Goal: Task Accomplishment & Management: Complete application form

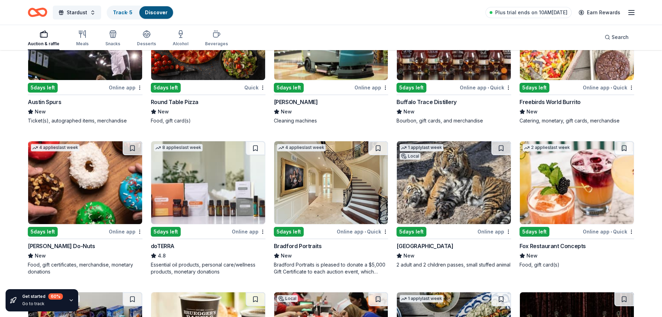
scroll to position [1836, 0]
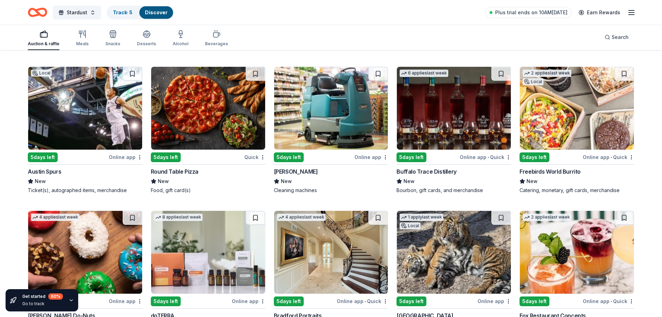
click at [80, 117] on img at bounding box center [85, 108] width 114 height 83
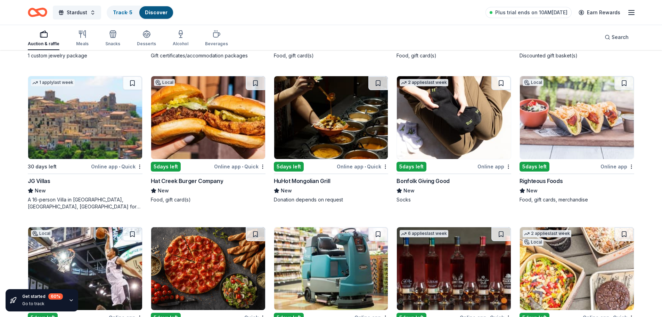
scroll to position [1663, 0]
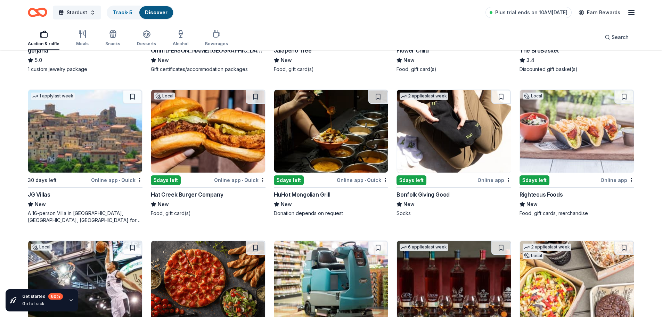
click at [582, 141] on img at bounding box center [577, 131] width 114 height 83
click at [458, 142] on img at bounding box center [454, 131] width 114 height 83
click at [338, 129] on img at bounding box center [331, 131] width 114 height 83
click at [199, 133] on img at bounding box center [208, 131] width 114 height 83
click at [47, 143] on img at bounding box center [85, 131] width 114 height 83
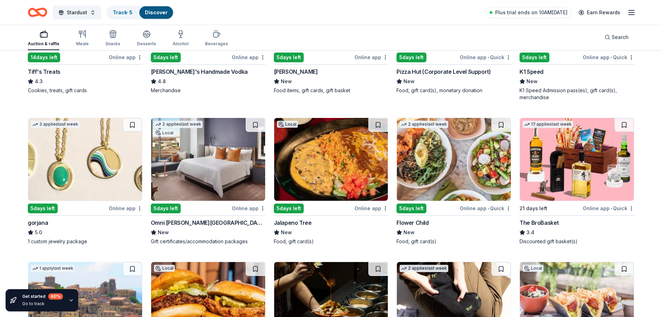
scroll to position [1489, 0]
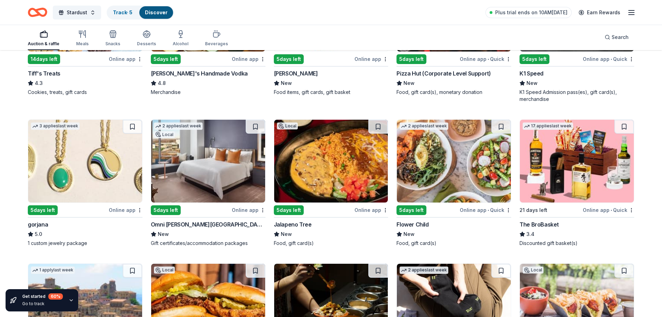
click at [338, 166] on img at bounding box center [331, 161] width 114 height 83
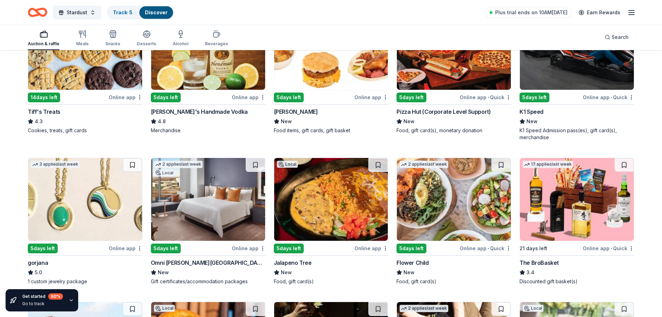
scroll to position [1350, 0]
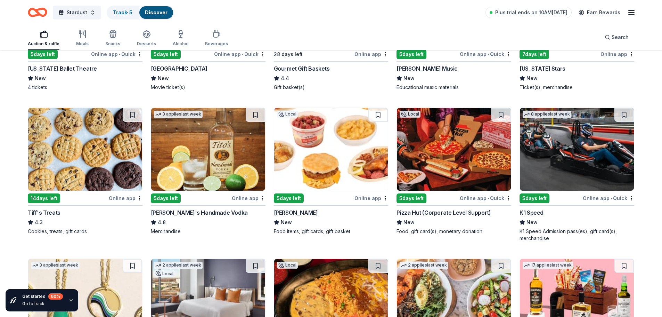
click at [450, 155] on img at bounding box center [454, 149] width 114 height 83
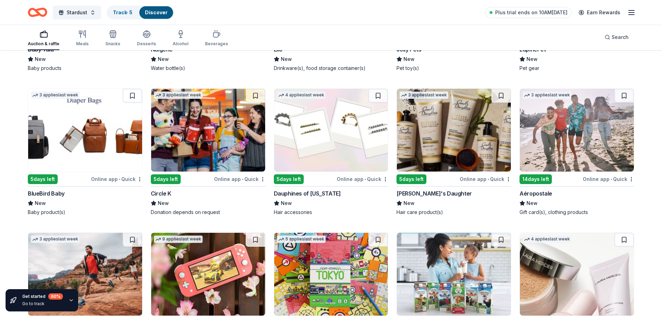
scroll to position [5936, 0]
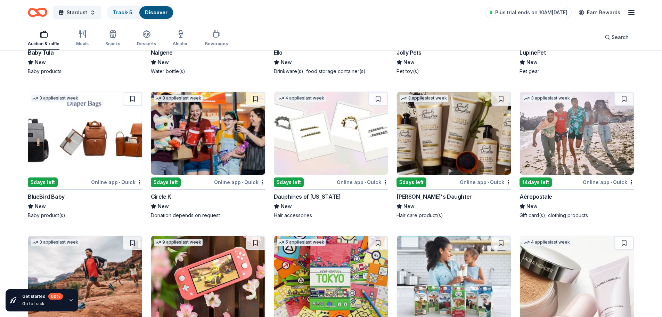
click at [578, 123] on img at bounding box center [577, 133] width 114 height 83
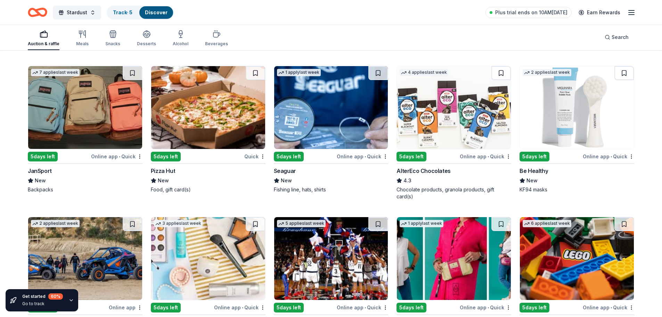
scroll to position [5206, 0]
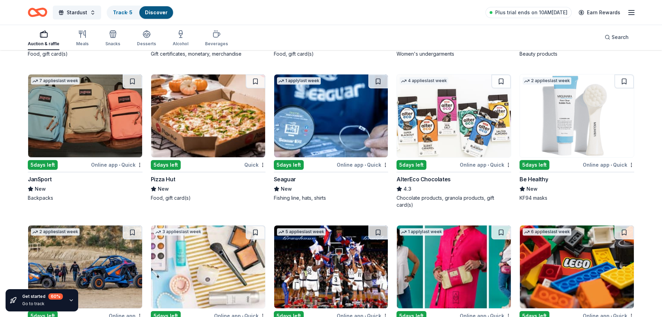
click at [199, 126] on img at bounding box center [208, 115] width 114 height 83
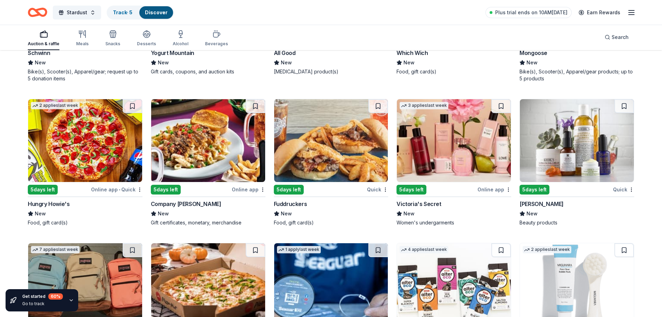
scroll to position [5033, 0]
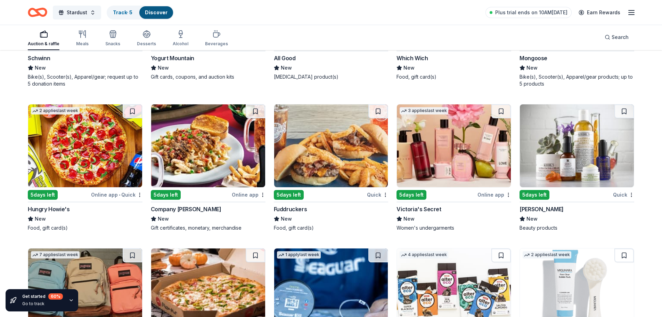
click at [448, 137] on img at bounding box center [454, 145] width 114 height 83
click at [317, 155] on img at bounding box center [331, 145] width 114 height 83
click at [203, 156] on img at bounding box center [208, 145] width 114 height 83
click at [75, 149] on img at bounding box center [85, 145] width 114 height 83
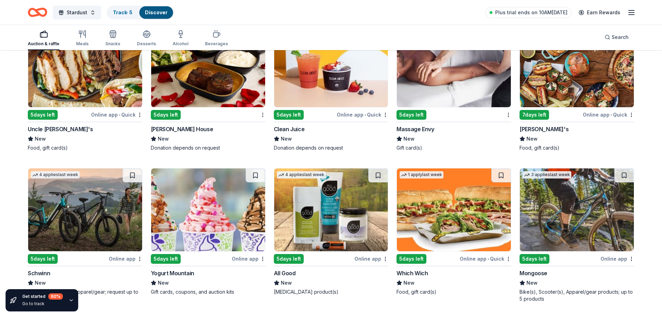
scroll to position [4755, 0]
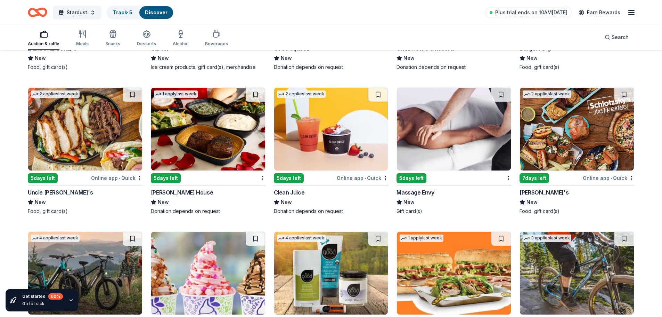
click at [573, 146] on img at bounding box center [577, 129] width 114 height 83
drag, startPoint x: 168, startPoint y: 170, endPoint x: 290, endPoint y: 161, distance: 122.3
click at [168, 173] on div "5 days left" at bounding box center [166, 178] width 30 height 10
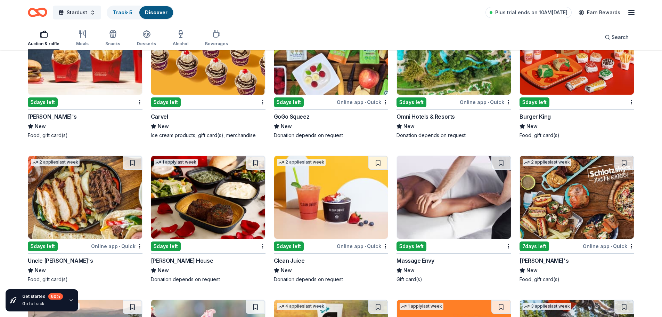
scroll to position [4581, 0]
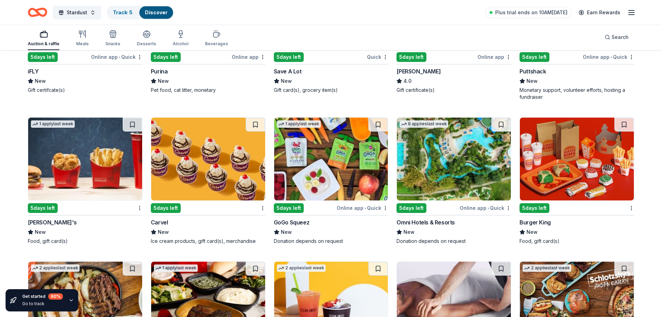
click at [539, 203] on div "5 days left" at bounding box center [534, 208] width 30 height 10
click at [90, 164] on img at bounding box center [85, 158] width 114 height 83
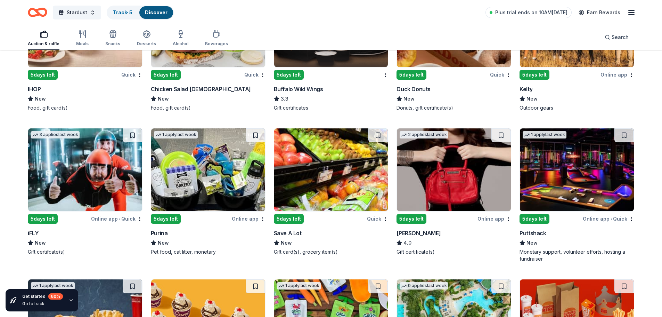
scroll to position [4407, 0]
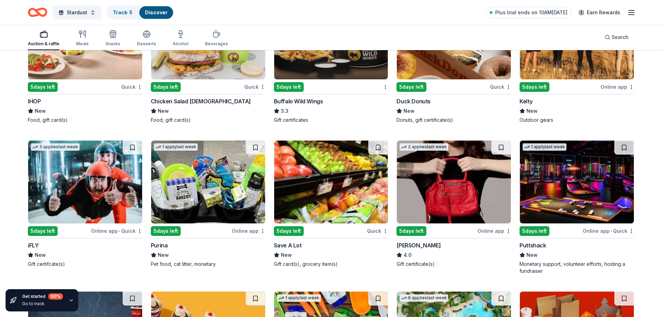
click at [61, 195] on img at bounding box center [85, 181] width 114 height 83
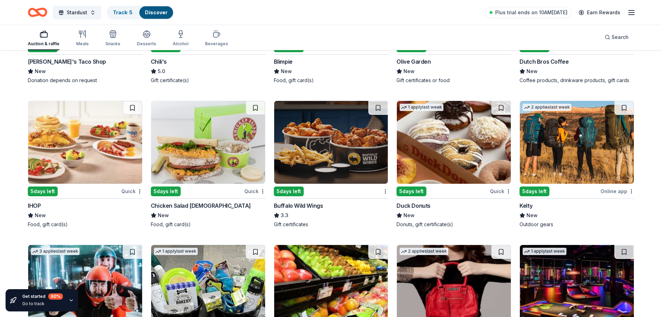
click at [347, 154] on img at bounding box center [331, 142] width 114 height 83
click at [192, 147] on img at bounding box center [208, 142] width 114 height 83
click at [74, 151] on img at bounding box center [85, 142] width 114 height 83
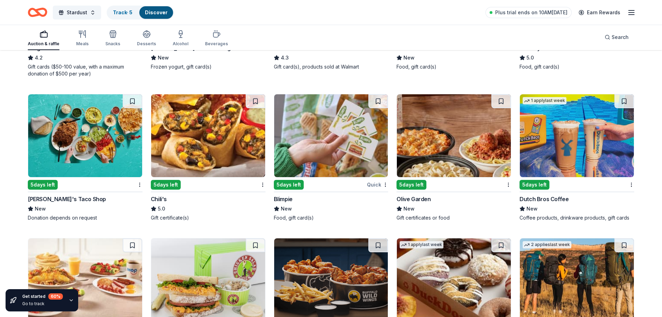
scroll to position [4095, 0]
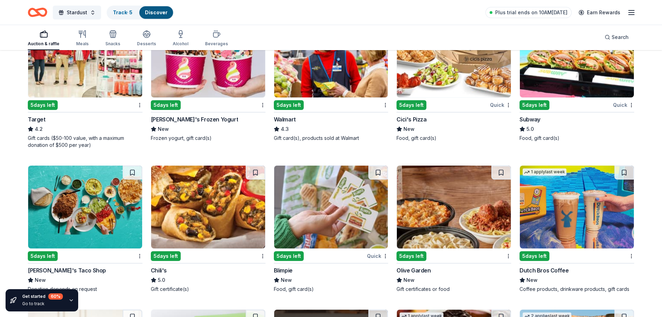
click at [548, 207] on img at bounding box center [577, 206] width 114 height 83
click at [475, 212] on img at bounding box center [454, 206] width 114 height 83
click at [71, 207] on img at bounding box center [85, 206] width 114 height 83
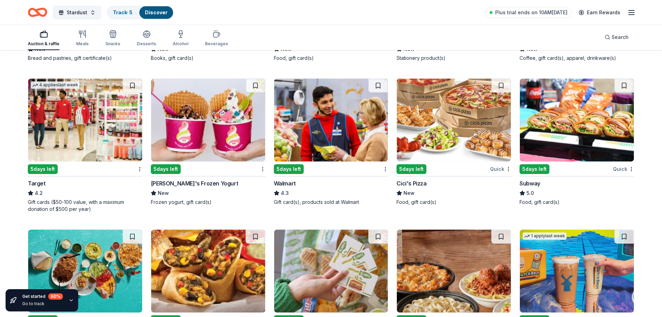
scroll to position [4025, 0]
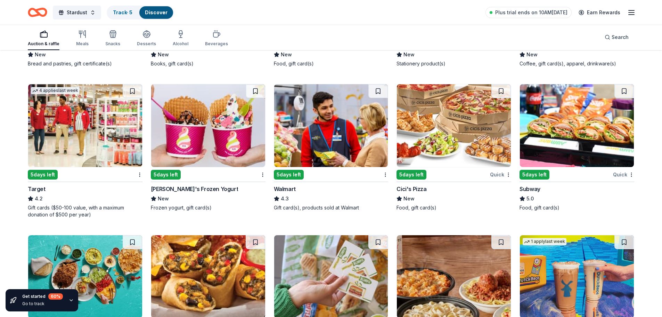
click at [572, 143] on img at bounding box center [577, 125] width 114 height 83
click at [571, 143] on img at bounding box center [577, 125] width 114 height 83
click at [430, 143] on img at bounding box center [454, 125] width 114 height 83
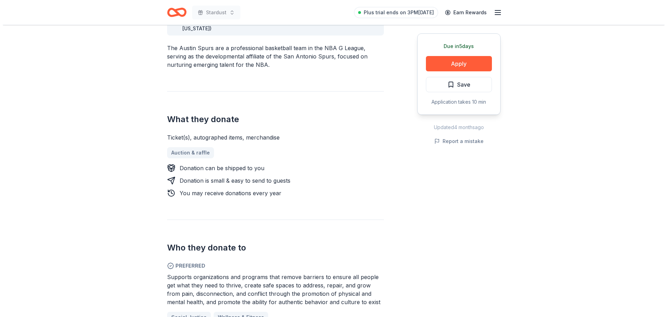
scroll to position [243, 0]
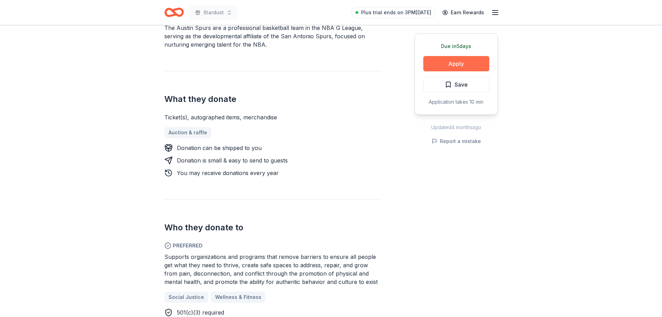
click at [441, 58] on button "Apply" at bounding box center [456, 63] width 66 height 15
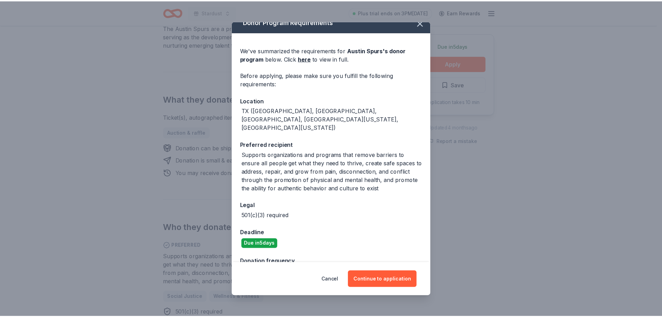
scroll to position [13, 0]
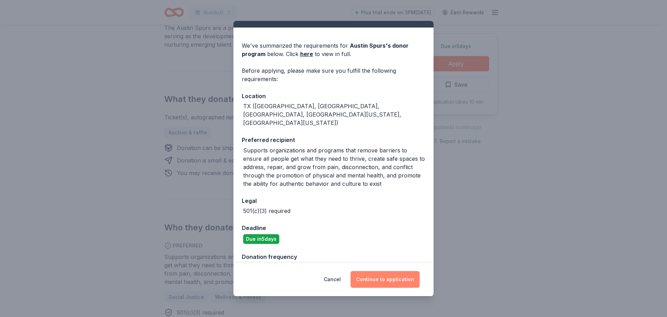
click at [383, 282] on button "Continue to application" at bounding box center [385, 279] width 69 height 17
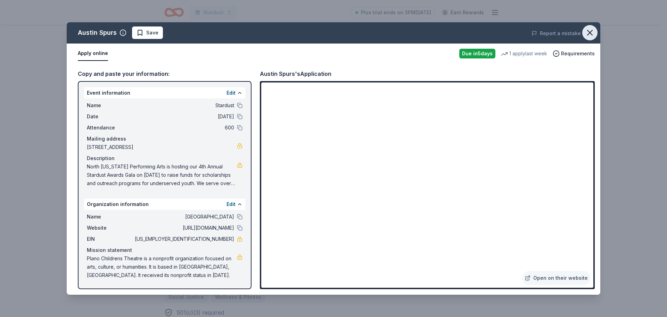
click at [592, 36] on icon "button" at bounding box center [590, 33] width 10 height 10
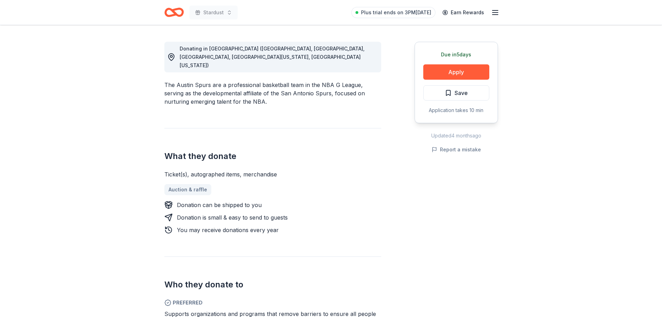
scroll to position [174, 0]
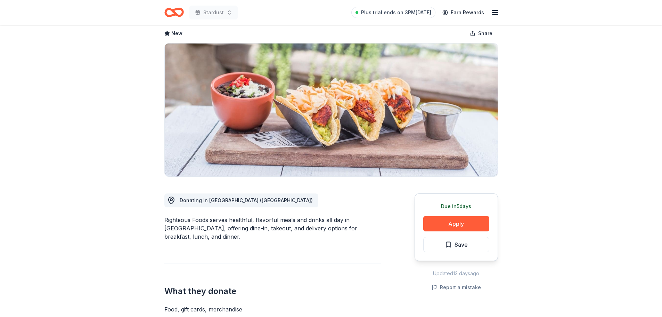
scroll to position [69, 0]
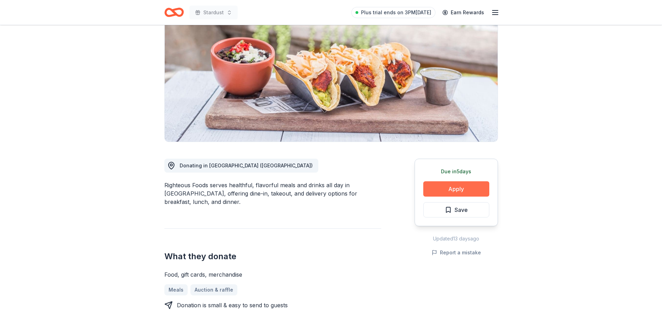
click at [451, 189] on button "Apply" at bounding box center [456, 188] width 66 height 15
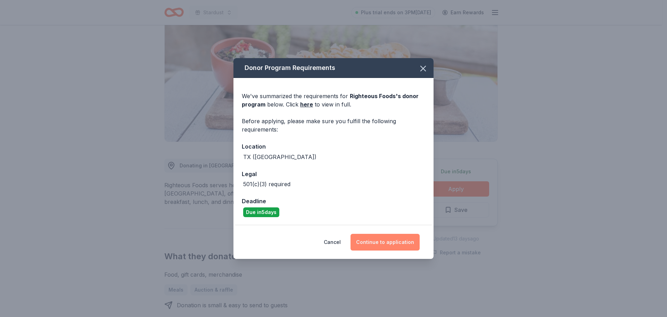
click at [390, 239] on button "Continue to application" at bounding box center [385, 241] width 69 height 17
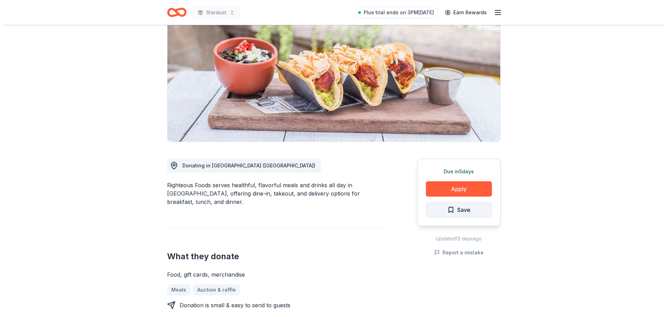
scroll to position [0, 0]
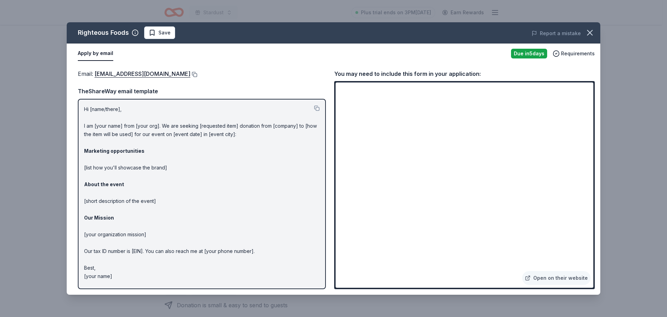
click at [190, 75] on button at bounding box center [193, 75] width 7 height 6
click at [562, 278] on link "Open on their website" at bounding box center [556, 278] width 68 height 14
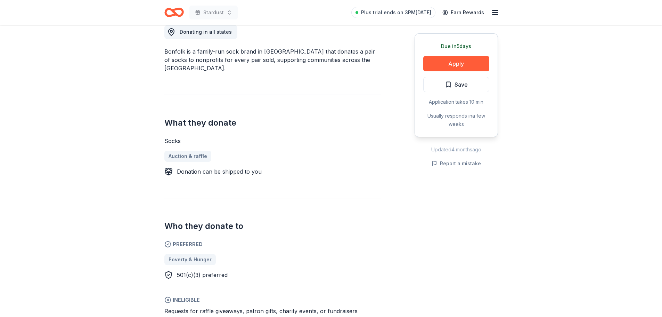
scroll to position [278, 0]
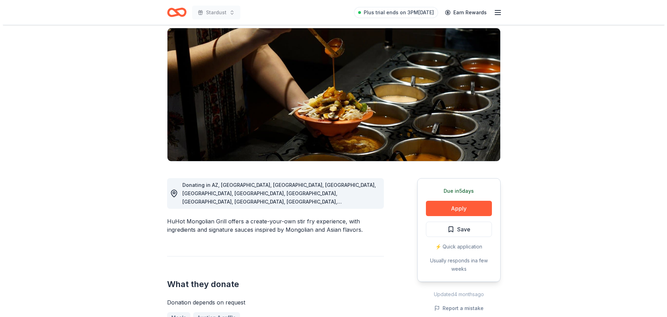
scroll to position [69, 0]
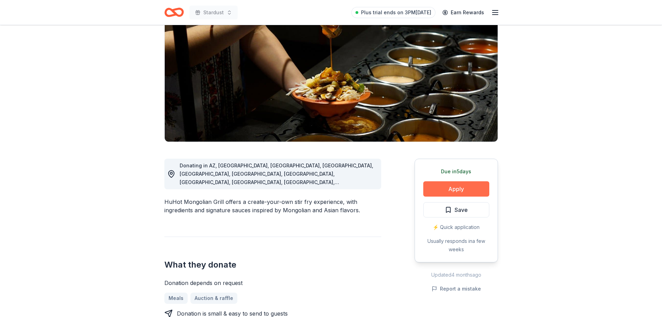
click at [459, 185] on button "Apply" at bounding box center [456, 188] width 66 height 15
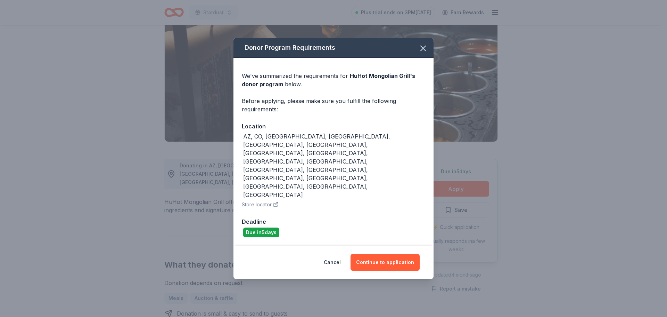
scroll to position [0, 0]
click at [377, 254] on button "Continue to application" at bounding box center [385, 262] width 69 height 17
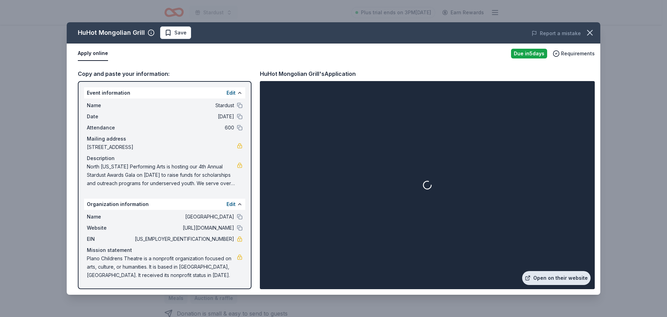
click at [548, 274] on link "Open on their website" at bounding box center [556, 278] width 68 height 14
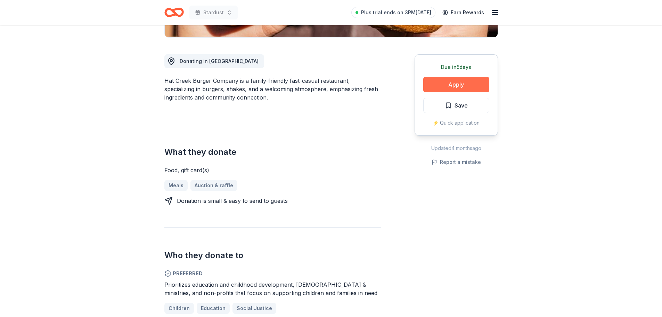
click at [455, 85] on button "Apply" at bounding box center [456, 84] width 66 height 15
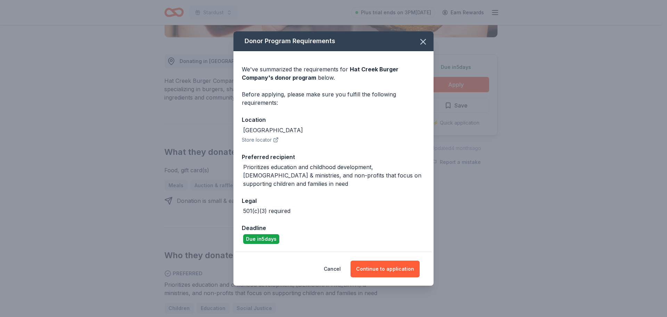
click at [269, 141] on button "Store locator" at bounding box center [260, 140] width 37 height 8
click at [388, 268] on button "Continue to application" at bounding box center [385, 268] width 69 height 17
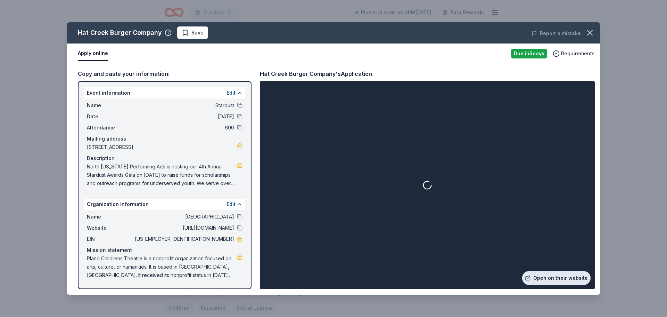
click at [552, 281] on link "Open on their website" at bounding box center [556, 278] width 68 height 14
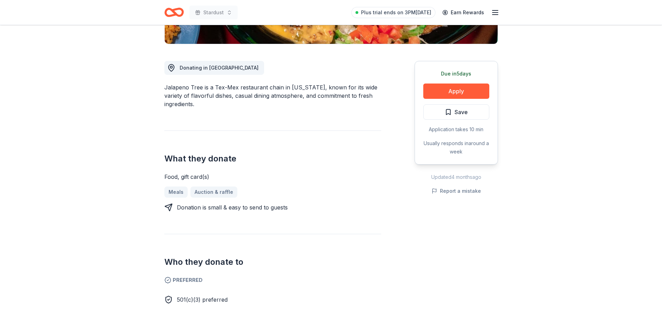
scroll to position [208, 0]
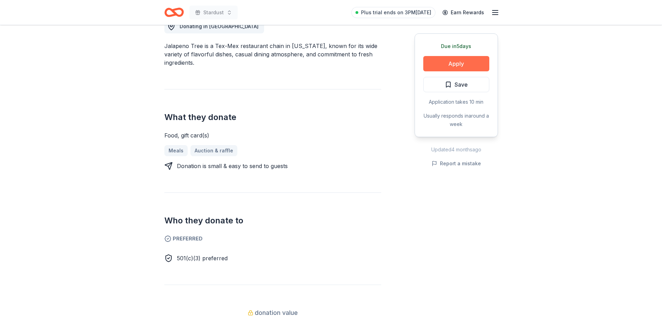
click at [438, 67] on button "Apply" at bounding box center [456, 63] width 66 height 15
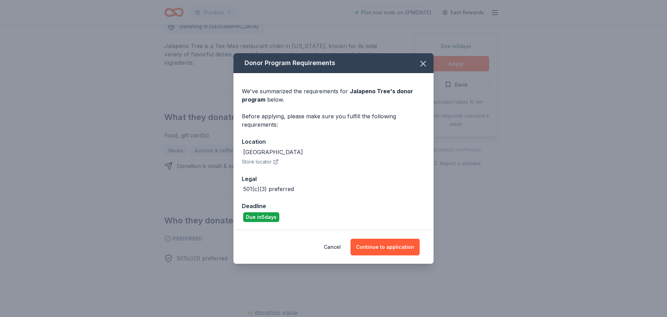
click at [254, 159] on button "Store locator" at bounding box center [260, 161] width 37 height 8
click at [422, 61] on icon "button" at bounding box center [423, 64] width 10 height 10
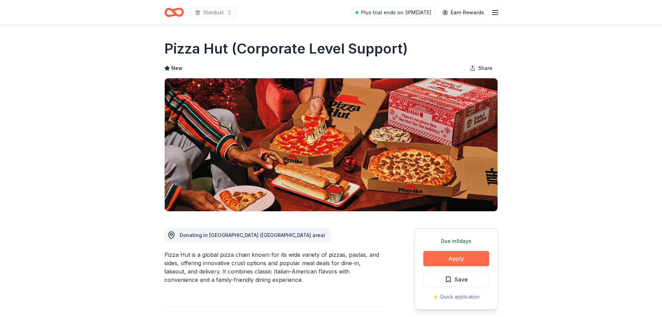
click at [473, 256] on button "Apply" at bounding box center [456, 258] width 66 height 15
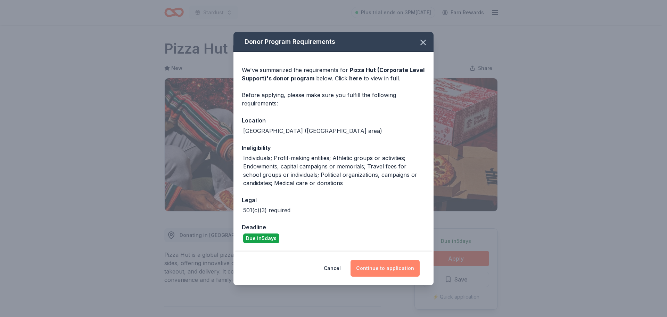
click at [401, 266] on button "Continue to application" at bounding box center [385, 268] width 69 height 17
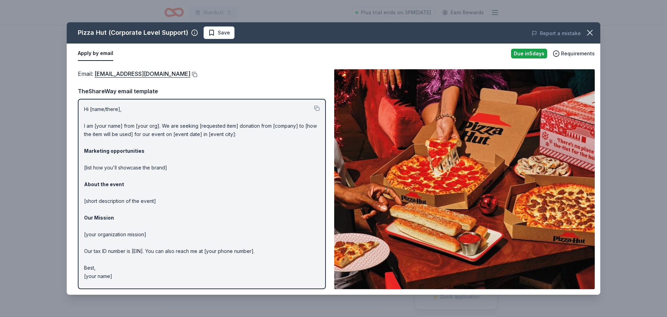
click at [190, 75] on button at bounding box center [193, 75] width 7 height 6
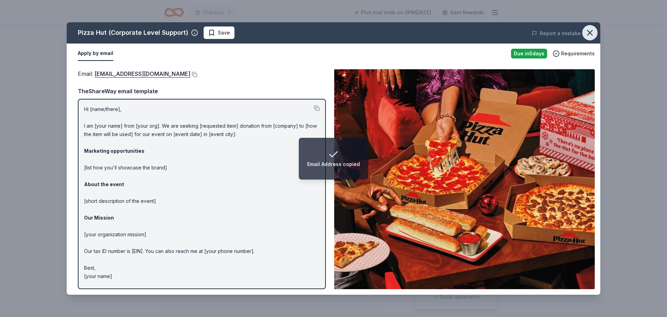
click at [597, 35] on button "button" at bounding box center [589, 32] width 15 height 15
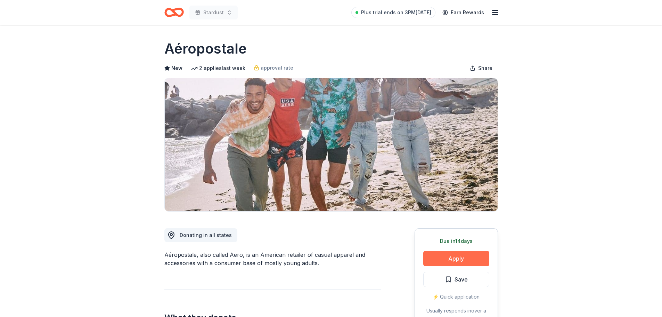
click at [459, 256] on button "Apply" at bounding box center [456, 258] width 66 height 15
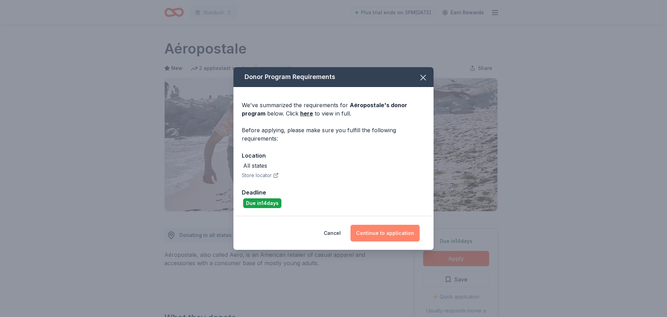
click at [386, 229] on button "Continue to application" at bounding box center [385, 232] width 69 height 17
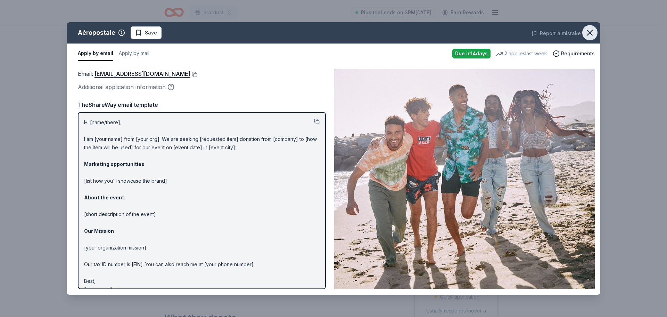
click at [590, 32] on icon "button" at bounding box center [590, 33] width 10 height 10
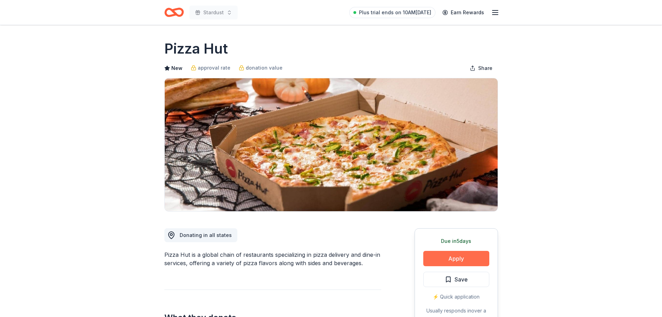
click at [477, 258] on button "Apply" at bounding box center [456, 258] width 66 height 15
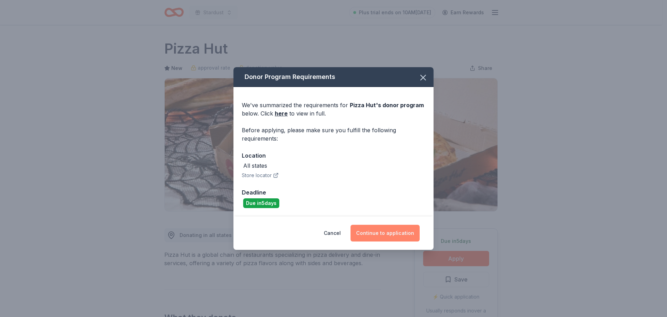
click at [399, 234] on button "Continue to application" at bounding box center [385, 232] width 69 height 17
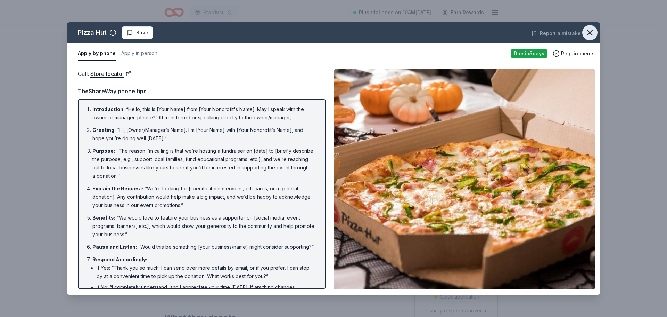
click at [588, 34] on icon "button" at bounding box center [590, 33] width 10 height 10
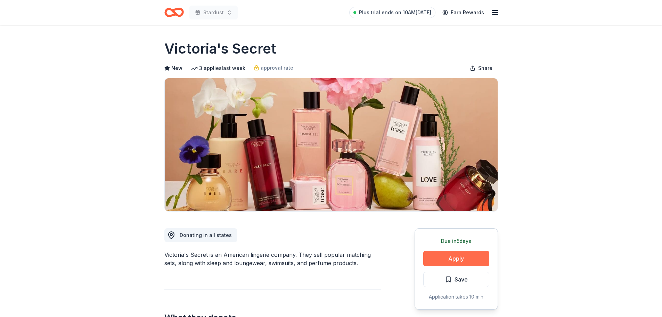
click at [457, 256] on button "Apply" at bounding box center [456, 258] width 66 height 15
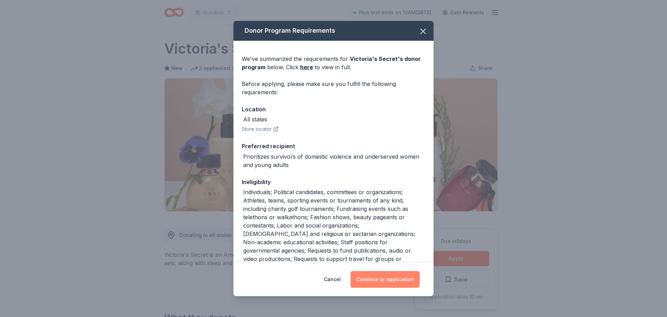
click at [394, 280] on button "Continue to application" at bounding box center [385, 279] width 69 height 17
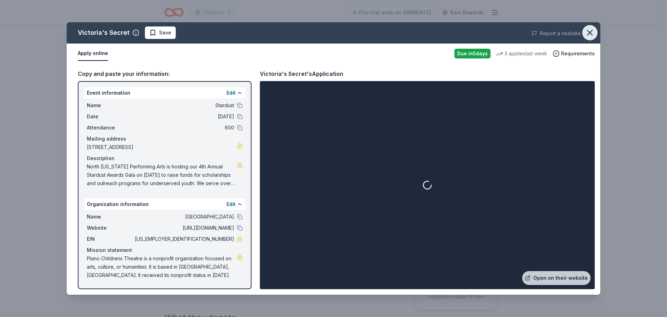
click at [593, 33] on icon "button" at bounding box center [590, 33] width 10 height 10
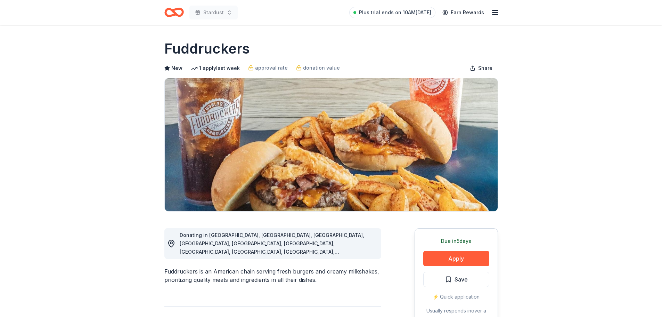
click at [474, 262] on button "Apply" at bounding box center [456, 258] width 66 height 15
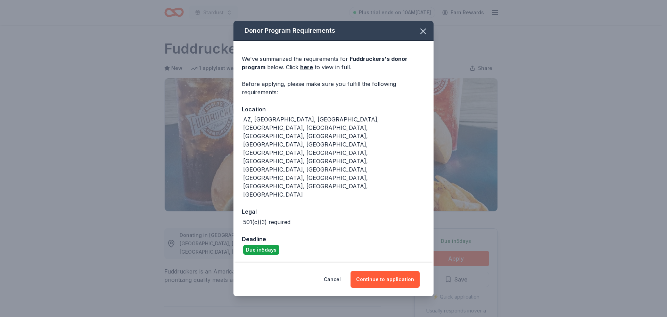
click at [388, 262] on div "Cancel Continue to application" at bounding box center [333, 278] width 200 height 33
click at [387, 271] on button "Continue to application" at bounding box center [385, 279] width 69 height 17
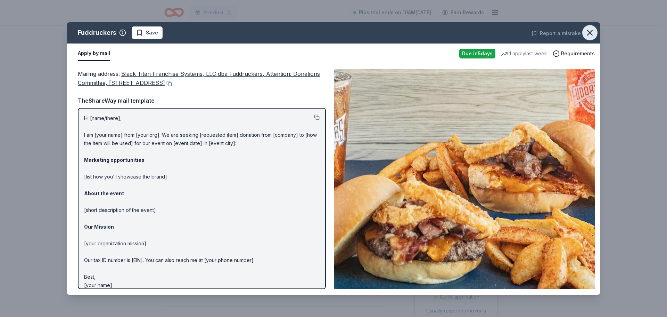
click at [591, 28] on icon "button" at bounding box center [590, 33] width 10 height 10
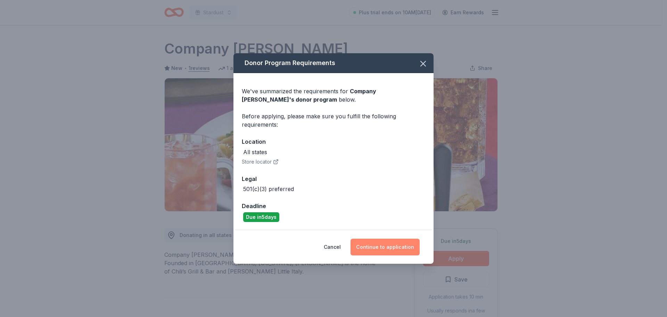
click at [397, 238] on button "Continue to application" at bounding box center [385, 246] width 69 height 17
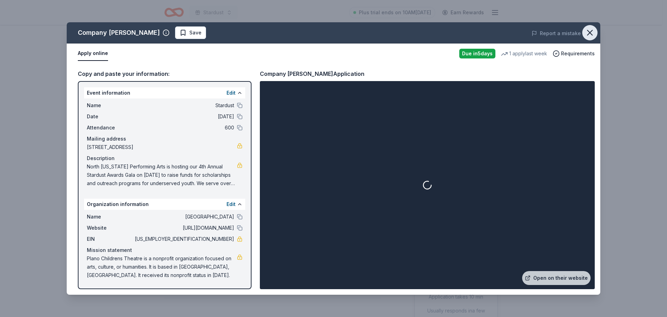
click at [590, 33] on icon "button" at bounding box center [590, 32] width 5 height 5
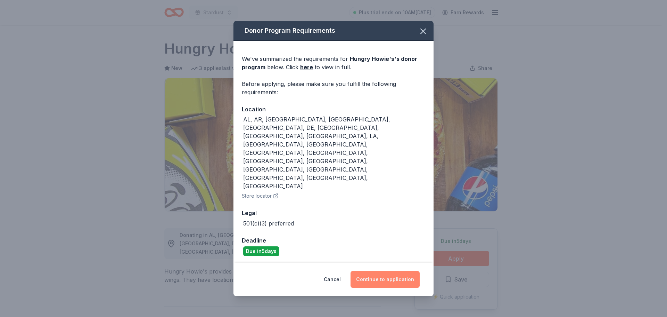
click at [402, 271] on button "Continue to application" at bounding box center [385, 279] width 69 height 17
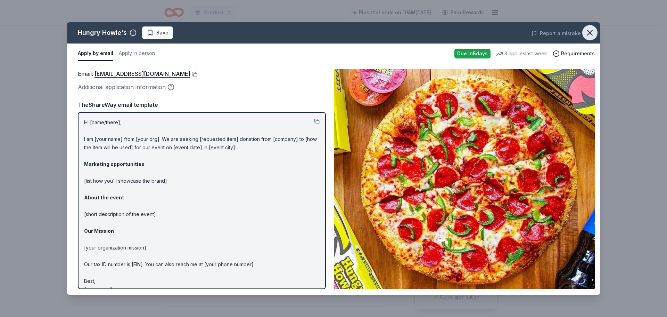
click at [592, 33] on icon "button" at bounding box center [590, 33] width 10 height 10
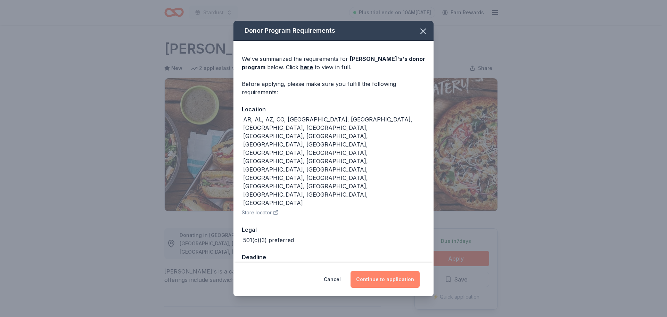
click at [397, 271] on button "Continue to application" at bounding box center [385, 279] width 69 height 17
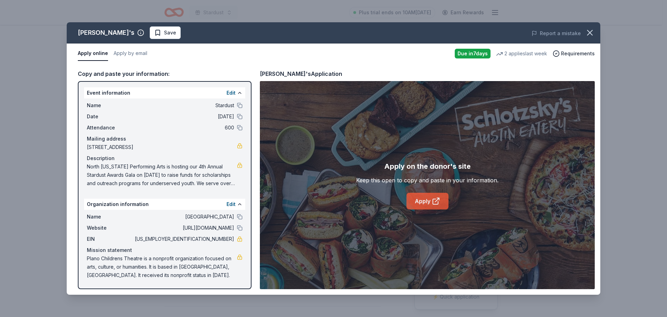
click at [434, 200] on icon at bounding box center [436, 201] width 8 height 8
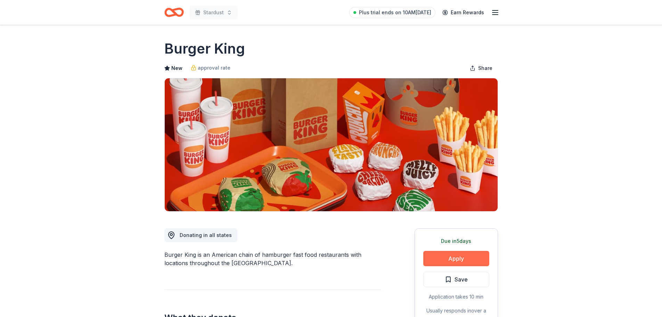
click at [468, 263] on button "Apply" at bounding box center [456, 258] width 66 height 15
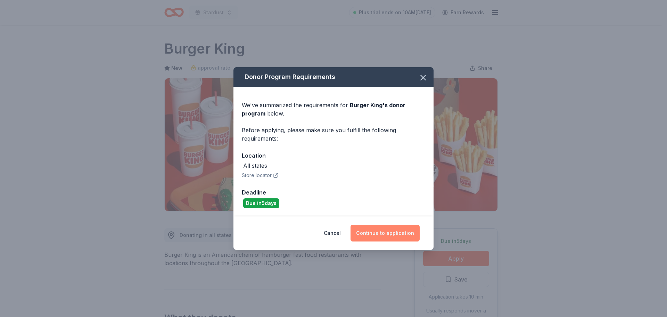
click at [383, 228] on button "Continue to application" at bounding box center [385, 232] width 69 height 17
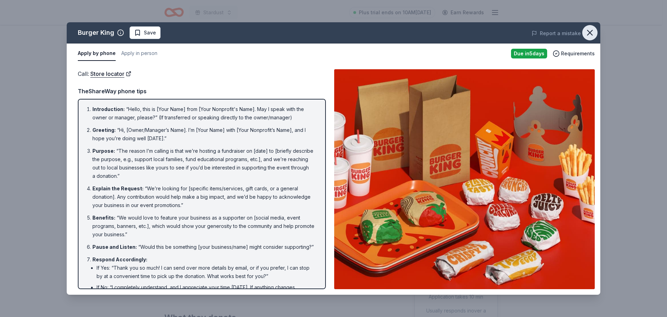
click at [592, 35] on icon "button" at bounding box center [590, 33] width 10 height 10
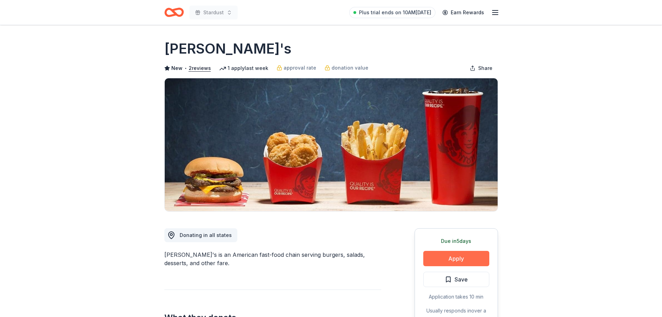
click at [466, 261] on button "Apply" at bounding box center [456, 258] width 66 height 15
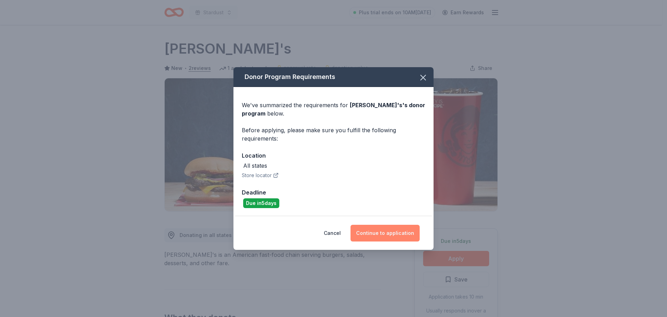
click at [388, 231] on button "Continue to application" at bounding box center [385, 232] width 69 height 17
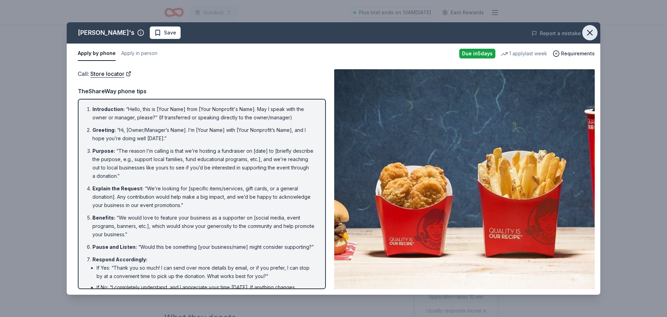
click at [591, 32] on icon "button" at bounding box center [590, 33] width 10 height 10
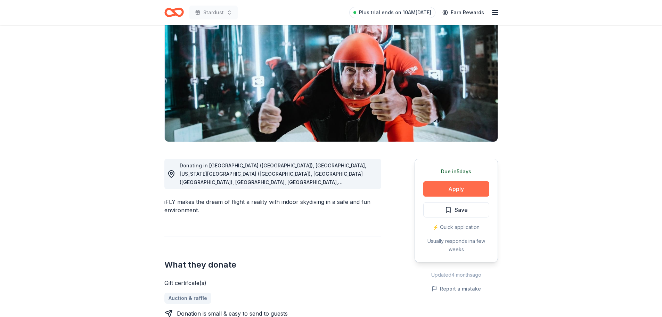
click at [456, 186] on button "Apply" at bounding box center [456, 188] width 66 height 15
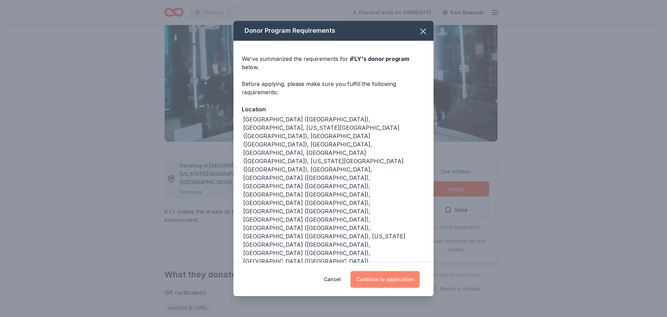
click at [384, 271] on button "Continue to application" at bounding box center [385, 279] width 69 height 17
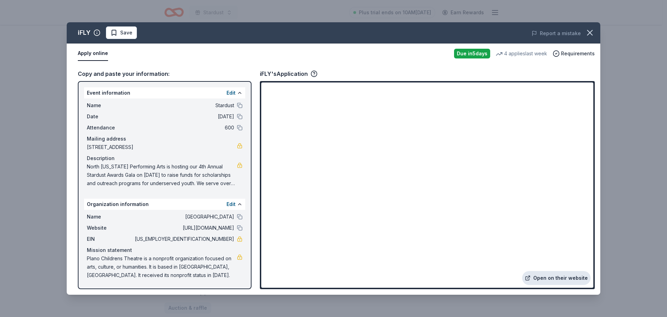
click at [555, 279] on link "Open on their website" at bounding box center [556, 278] width 68 height 14
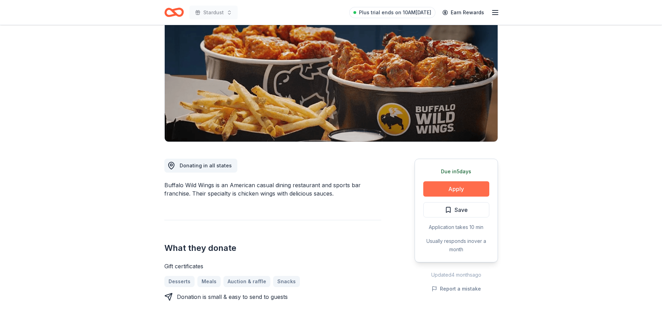
click at [468, 187] on button "Apply" at bounding box center [456, 188] width 66 height 15
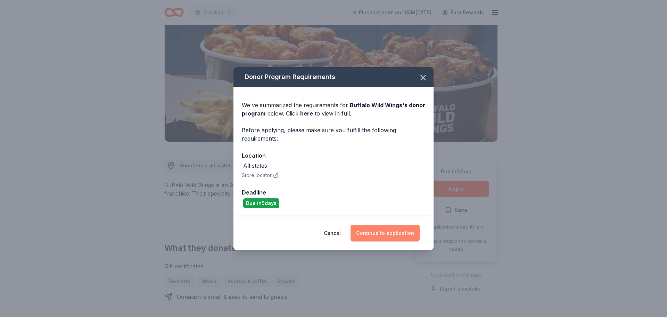
click at [391, 235] on button "Continue to application" at bounding box center [385, 232] width 69 height 17
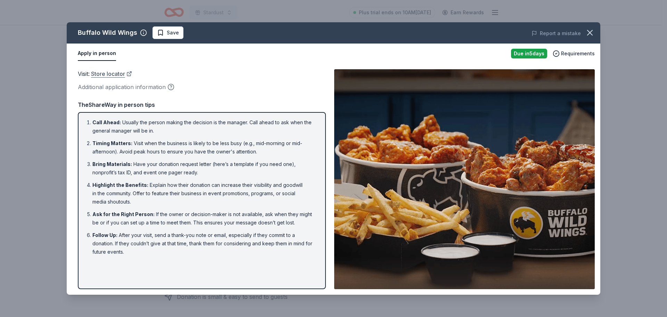
click at [118, 74] on link "Store locator" at bounding box center [111, 73] width 41 height 9
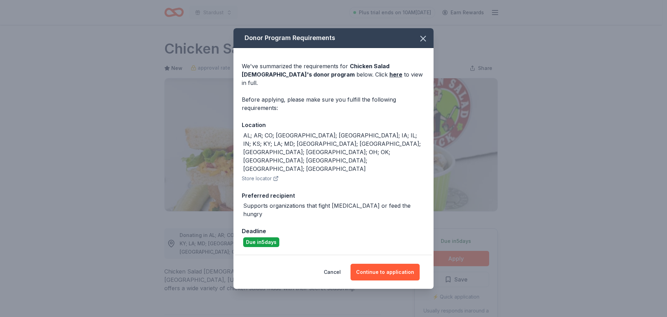
click at [265, 174] on button "Store locator" at bounding box center [260, 178] width 37 height 8
click at [380, 263] on button "Continue to application" at bounding box center [385, 271] width 69 height 17
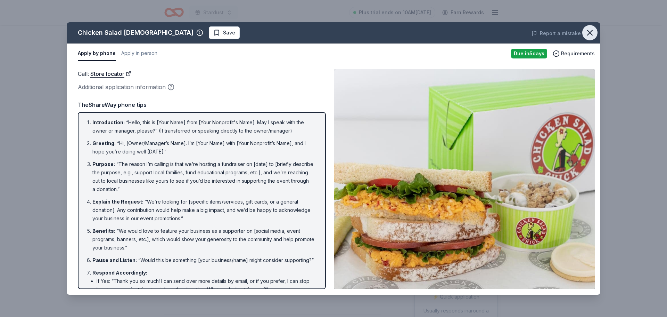
click at [593, 32] on icon "button" at bounding box center [590, 33] width 10 height 10
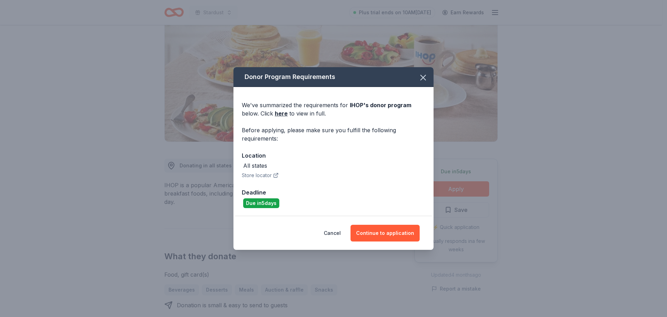
click at [257, 175] on button "Store locator" at bounding box center [260, 175] width 37 height 8
click at [281, 114] on link "here" at bounding box center [281, 113] width 13 height 8
click at [424, 75] on icon "button" at bounding box center [423, 78] width 10 height 10
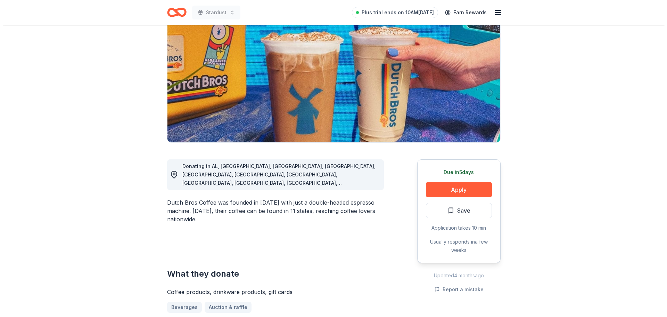
scroll to position [69, 0]
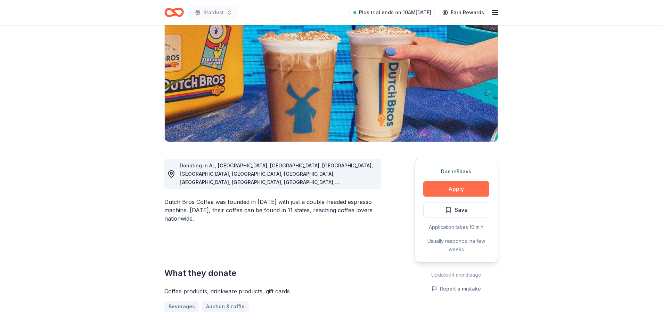
click at [461, 189] on button "Apply" at bounding box center [456, 188] width 66 height 15
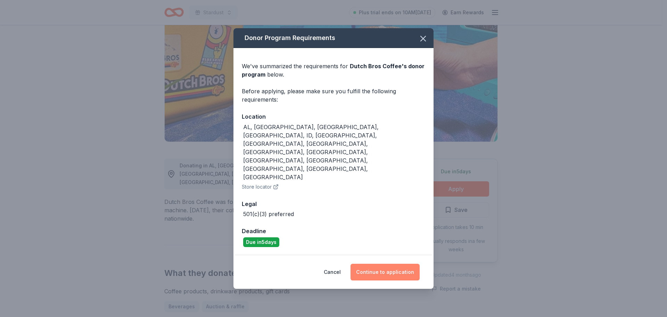
click at [397, 263] on button "Continue to application" at bounding box center [385, 271] width 69 height 17
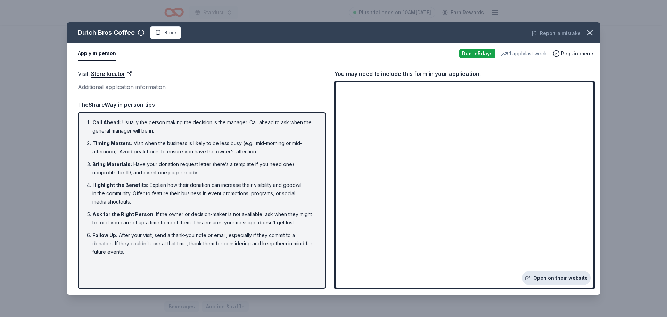
click at [548, 278] on link "Open on their website" at bounding box center [556, 278] width 68 height 14
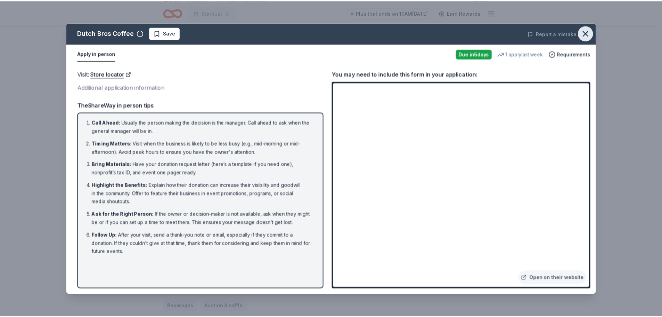
scroll to position [0, 0]
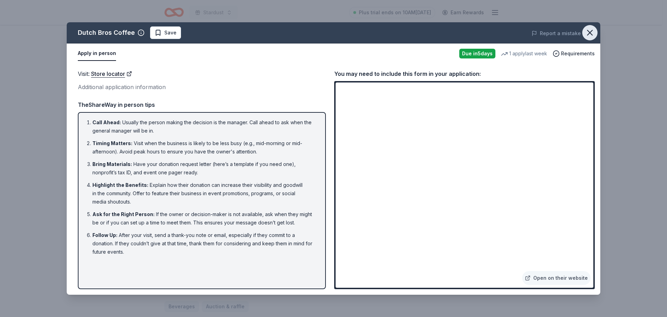
click at [590, 30] on icon "button" at bounding box center [590, 33] width 10 height 10
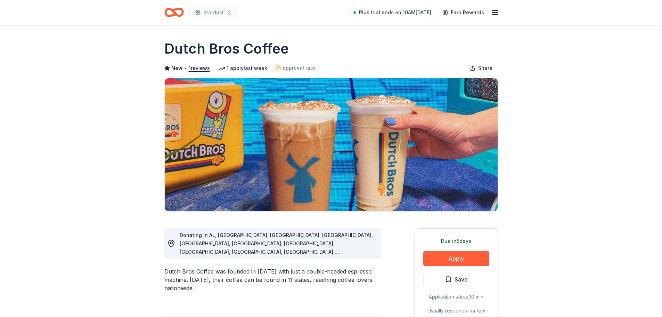
drag, startPoint x: 162, startPoint y: 48, endPoint x: 273, endPoint y: 50, distance: 111.9
click at [273, 51] on h1 "Dutch Bros Coffee" at bounding box center [226, 48] width 124 height 19
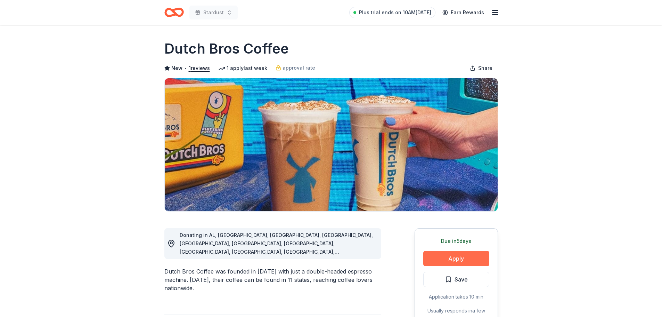
click at [468, 258] on button "Apply" at bounding box center [456, 258] width 66 height 15
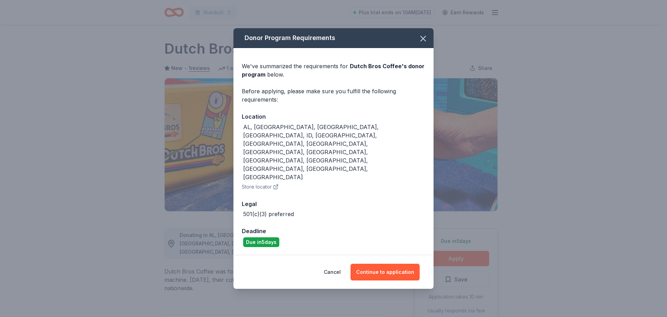
click at [261, 182] on button "Store locator" at bounding box center [260, 186] width 37 height 8
click at [422, 43] on icon "button" at bounding box center [423, 39] width 10 height 10
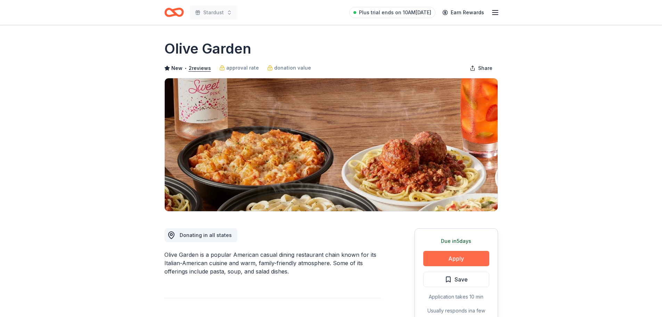
click at [459, 252] on button "Apply" at bounding box center [456, 258] width 66 height 15
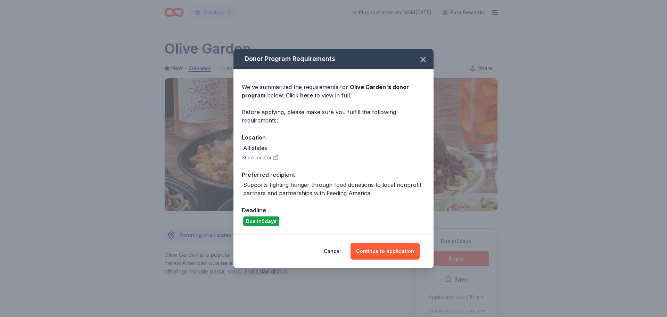
click at [274, 157] on icon "button" at bounding box center [275, 157] width 3 height 3
click at [390, 254] on button "Continue to application" at bounding box center [385, 251] width 69 height 17
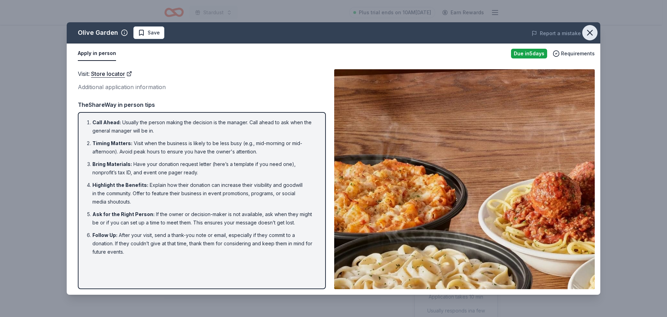
click at [587, 35] on icon "button" at bounding box center [590, 33] width 10 height 10
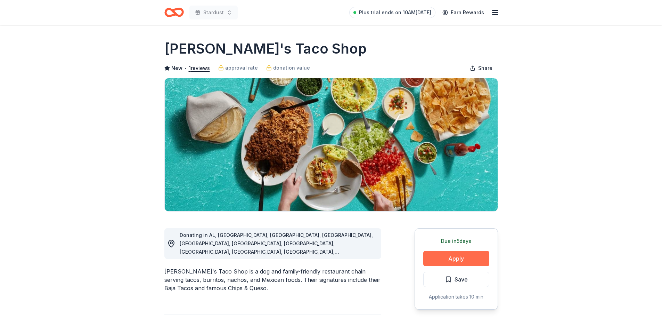
click at [459, 253] on button "Apply" at bounding box center [456, 258] width 66 height 15
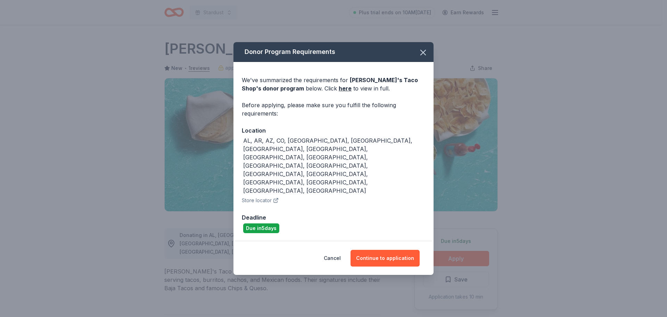
click at [261, 196] on button "Store locator" at bounding box center [260, 200] width 37 height 8
click at [401, 249] on button "Continue to application" at bounding box center [385, 257] width 69 height 17
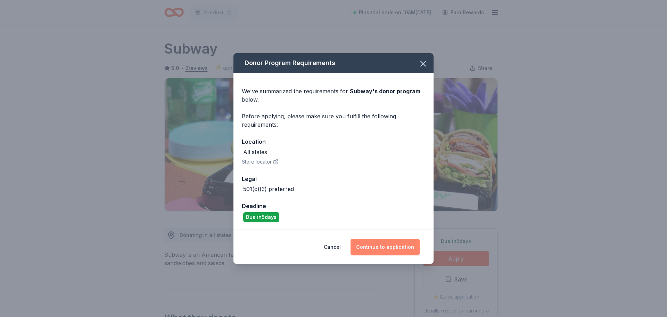
click at [393, 250] on button "Continue to application" at bounding box center [385, 246] width 69 height 17
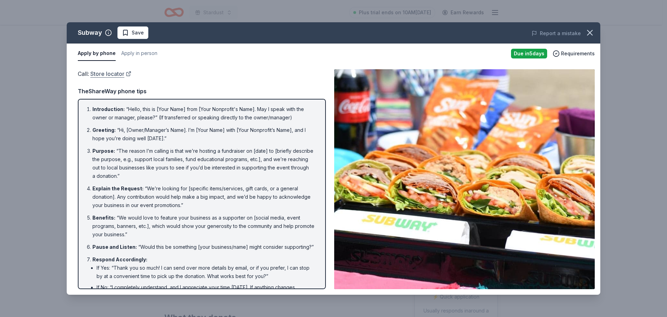
click at [108, 75] on link "Store locator" at bounding box center [110, 73] width 41 height 9
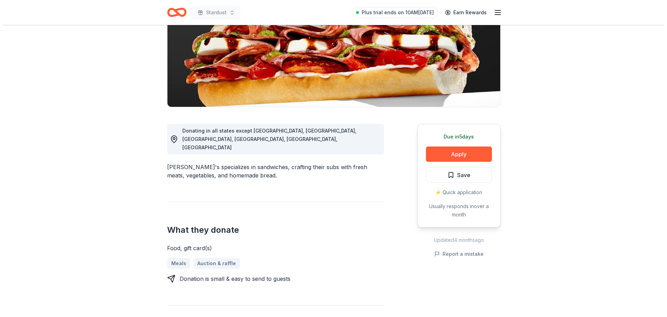
scroll to position [104, 0]
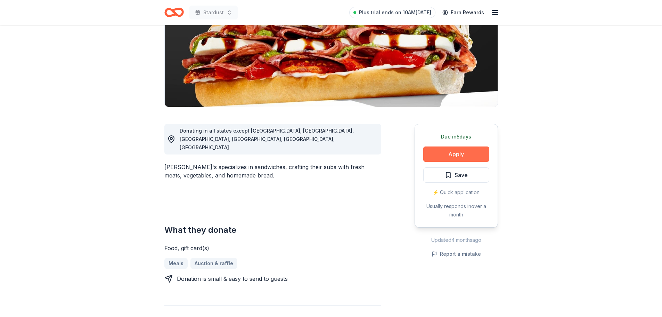
click at [470, 154] on button "Apply" at bounding box center [456, 153] width 66 height 15
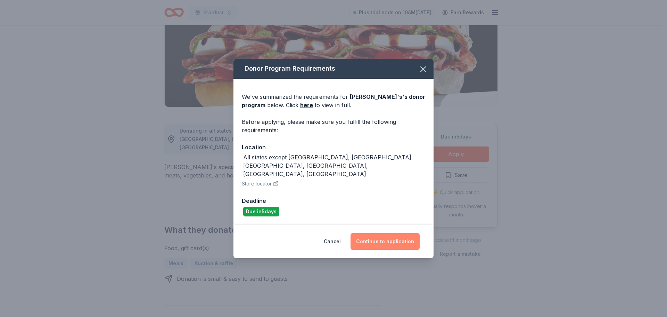
click at [388, 233] on button "Continue to application" at bounding box center [385, 241] width 69 height 17
